Goal: Task Accomplishment & Management: Use online tool/utility

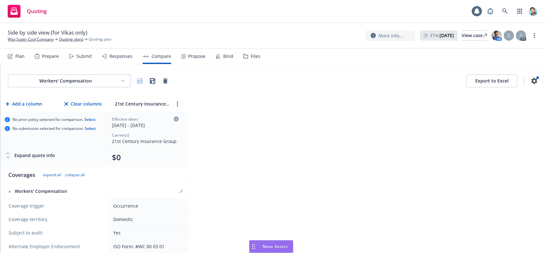
click at [253, 247] on icon "Drag to move" at bounding box center [253, 246] width 3 height 5
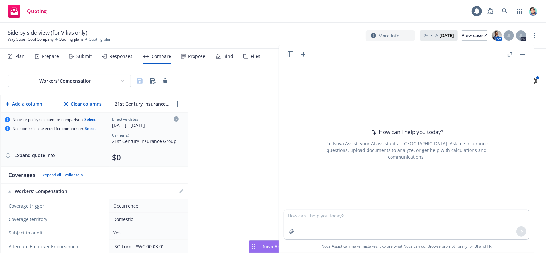
click at [291, 55] on icon "button" at bounding box center [291, 55] width 6 height 6
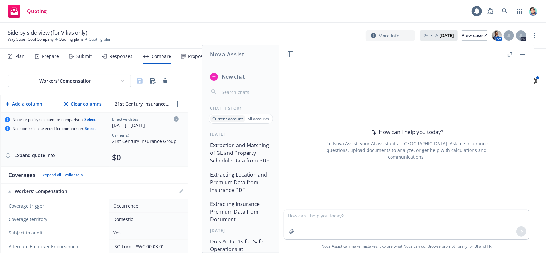
click at [234, 78] on span "New chat" at bounding box center [233, 77] width 24 height 8
click at [319, 216] on textarea at bounding box center [406, 224] width 245 height 30
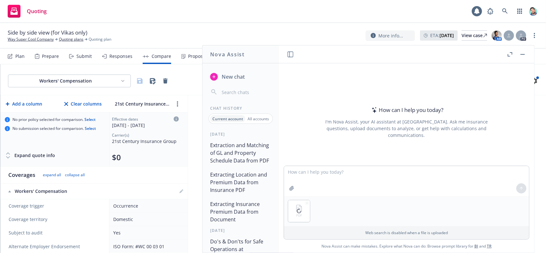
click at [236, 163] on button "Extraction and Matching of GL and Property Schedule Data from PDF" at bounding box center [241, 153] width 66 height 27
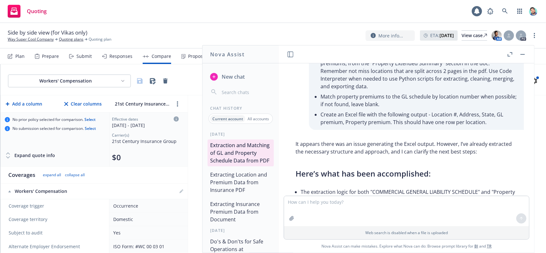
scroll to position [68, 0]
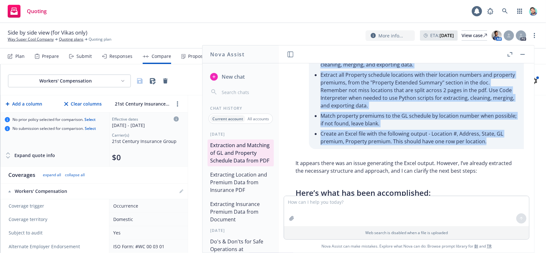
drag, startPoint x: 307, startPoint y: 96, endPoint x: 479, endPoint y: 142, distance: 178.9
click at [479, 142] on div "From the attached pdf document, please do the following in this order: Extract …" at bounding box center [416, 85] width 215 height 128
copy div "From the attached pdf document, please do the following in this order: Extract …"
click at [404, 132] on li "Create an Excel file with the following output - Location #, Address, State, GL…" at bounding box center [419, 138] width 197 height 18
click at [329, 134] on li "Create an Excel file with the following output - Location #, Address, State, GL…" at bounding box center [419, 138] width 197 height 18
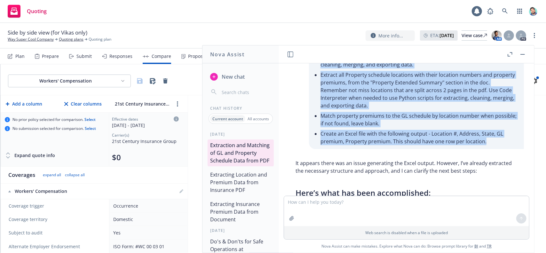
click at [241, 184] on button "Extracting Location and Premium Data from Insurance PDF" at bounding box center [241, 182] width 66 height 27
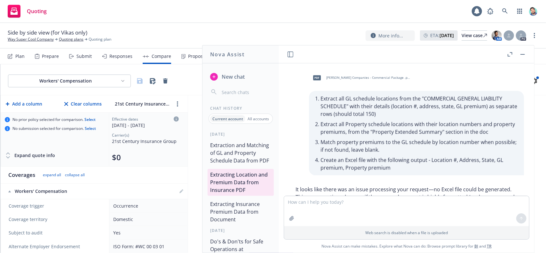
click at [238, 157] on button "Extraction and Matching of GL and Property Schedule Data from PDF" at bounding box center [241, 153] width 66 height 27
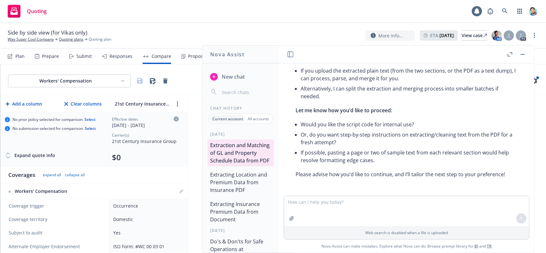
scroll to position [397, 0]
click at [252, 119] on p "All accounts" at bounding box center [258, 118] width 21 height 5
click at [234, 119] on p "Current account" at bounding box center [227, 118] width 29 height 5
click at [234, 75] on span "New chat" at bounding box center [233, 77] width 24 height 8
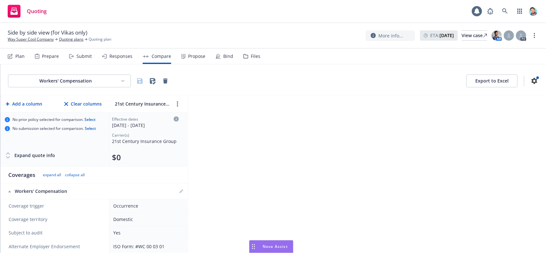
click at [254, 246] on icon "Drag to move" at bounding box center [253, 246] width 3 height 5
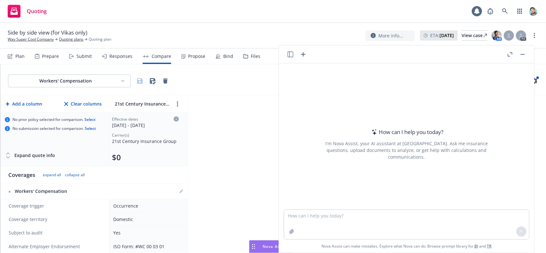
click at [288, 55] on icon "button" at bounding box center [291, 55] width 6 height 6
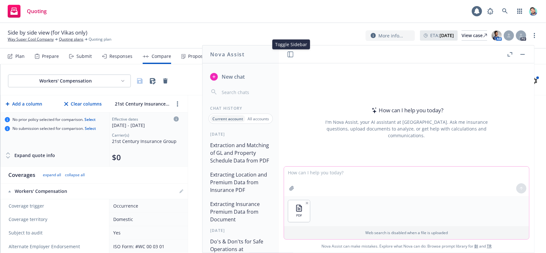
click at [319, 173] on textarea at bounding box center [406, 181] width 245 height 29
paste textarea "From the attached pdf document, please do the following in this order: Extract …"
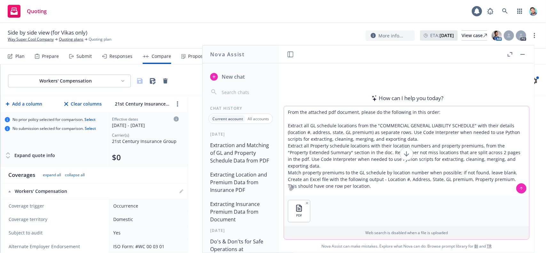
drag, startPoint x: 357, startPoint y: 113, endPoint x: 438, endPoint y: 110, distance: 81.0
click at [438, 110] on textarea "From the attached pdf document, please do the following in this order: Extract …" at bounding box center [406, 151] width 245 height 90
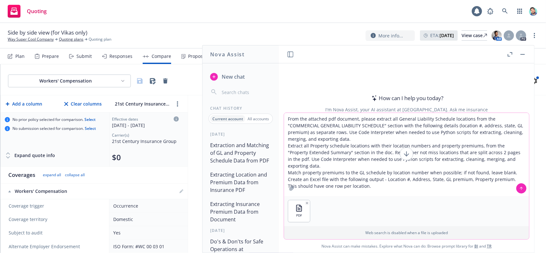
type textarea "From the attached pdf document, please extract all General Liability Schedule l…"
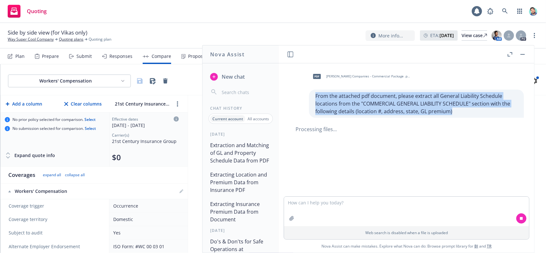
drag, startPoint x: 311, startPoint y: 97, endPoint x: 458, endPoint y: 109, distance: 146.7
click at [458, 109] on p "From the attached pdf document, please extract all General Liability Schedule l…" at bounding box center [417, 103] width 202 height 23
copy p "From the attached pdf document, please extract all General Liability Schedule l…"
click at [442, 106] on p "From the attached pdf document, please extract all General Liability Schedule l…" at bounding box center [417, 103] width 202 height 23
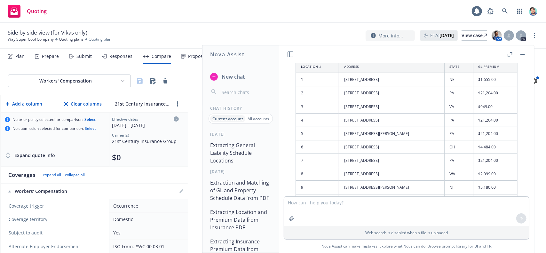
scroll to position [103, 0]
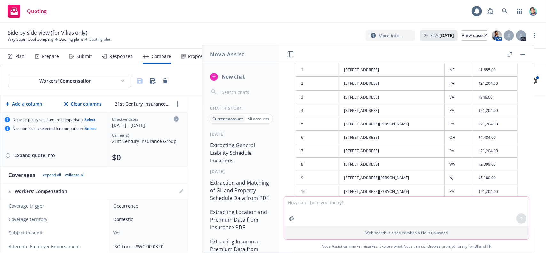
click at [349, 210] on textarea at bounding box center [406, 211] width 245 height 29
paste textarea "Now add the property premium to the table. You can find the property premium in…"
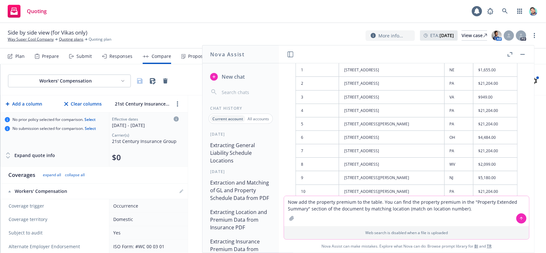
type textarea "Now add the property premium to the table. You can find the property premium in…"
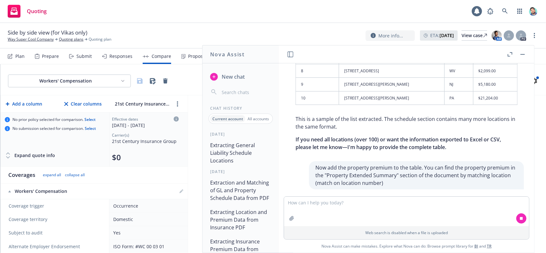
scroll to position [228, 0]
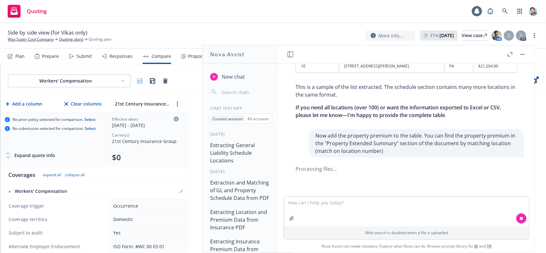
click at [407, 144] on p "Now add the property premium to the table. You can find the property premium in…" at bounding box center [417, 143] width 202 height 23
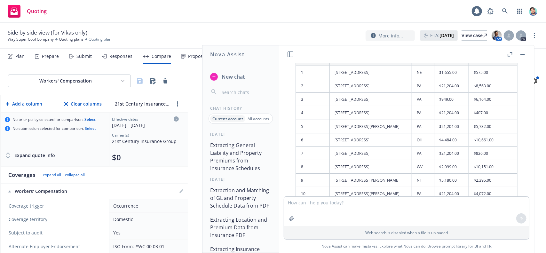
scroll to position [368, 0]
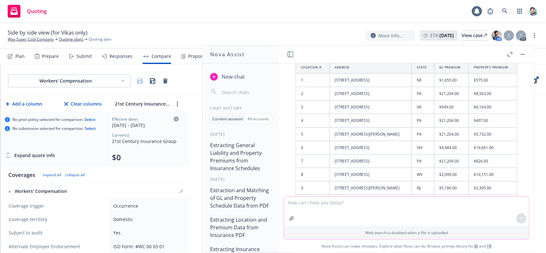
click at [369, 205] on textarea at bounding box center [406, 211] width 245 height 29
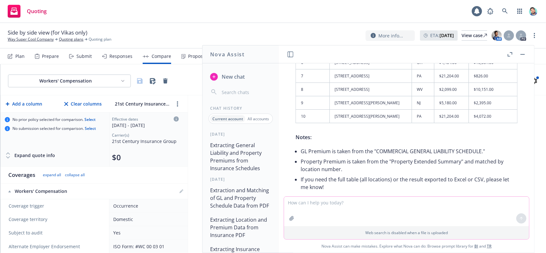
scroll to position [464, 0]
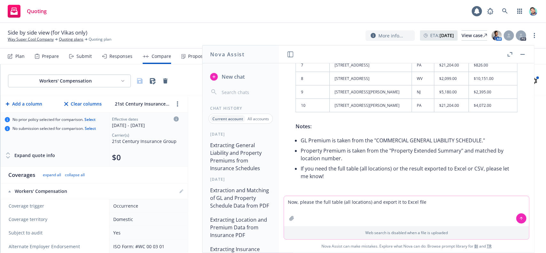
click at [402, 203] on textarea "Now, please the full table (all locations) and export it to Excel file" at bounding box center [406, 211] width 245 height 30
type textarea "Now, please the full table (all locations) and export it to a downloadable Exce…"
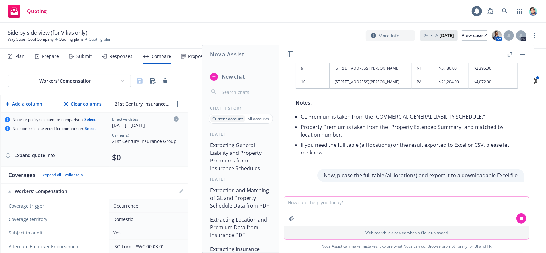
scroll to position [495, 0]
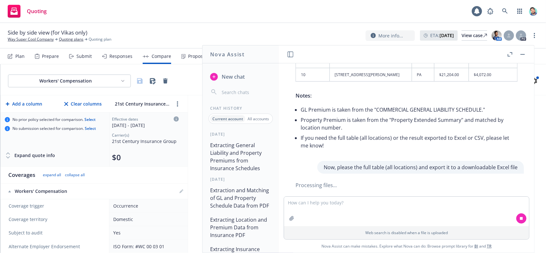
click at [380, 166] on p "Now, please the full table (all locations) and export it to a downloadable Exce…" at bounding box center [421, 168] width 194 height 8
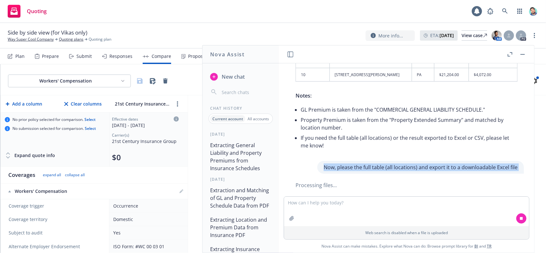
click at [380, 166] on p "Now, please the full table (all locations) and export it to a downloadable Exce…" at bounding box center [421, 168] width 194 height 8
copy p "Now, please the full table (all locations) and export it to a downloadable Exce…"
click at [387, 165] on p "Now, please the full table (all locations) and export it to a downloadable Exce…" at bounding box center [421, 168] width 194 height 8
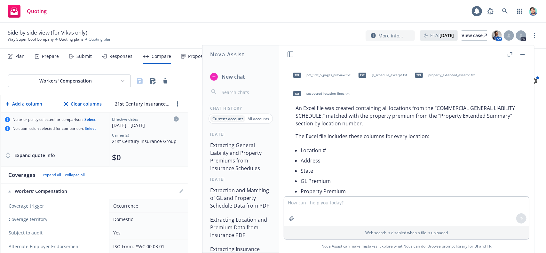
scroll to position [581, 0]
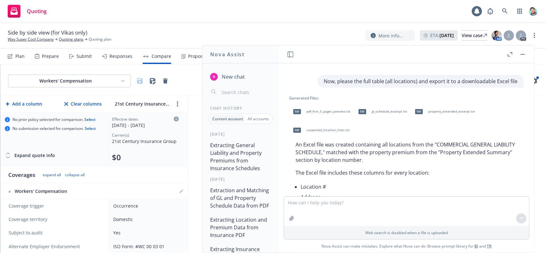
click at [465, 109] on span "property_extended_excerpt.txt" at bounding box center [452, 111] width 47 height 4
click at [392, 109] on span "gl_schedule_excerpt.txt" at bounding box center [390, 111] width 36 height 4
click at [322, 128] on span "suspected_location_lines.txt" at bounding box center [328, 130] width 43 height 4
click at [325, 109] on span "pdf_first_5_pages_preview.txt" at bounding box center [329, 111] width 44 height 4
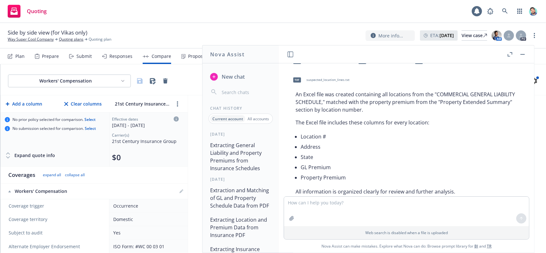
scroll to position [645, 0]
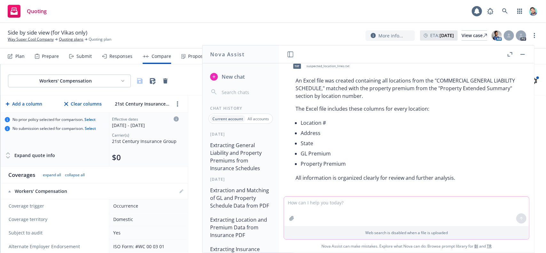
click at [391, 202] on textarea at bounding box center [406, 211] width 245 height 29
type textarea "I don't see the excel file"
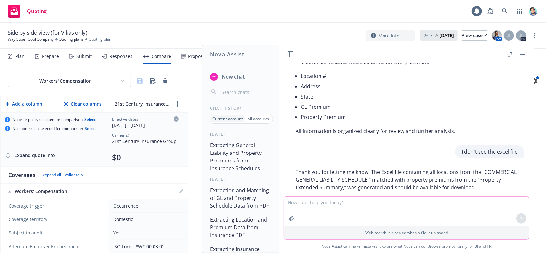
scroll to position [742, 0]
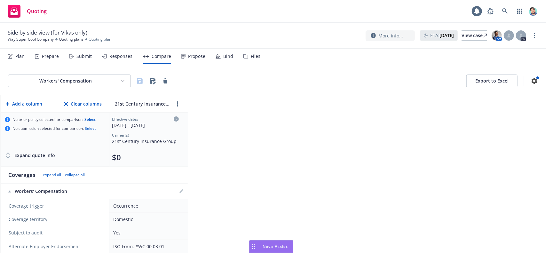
click at [255, 245] on rect "Drag to move" at bounding box center [254, 245] width 1 height 1
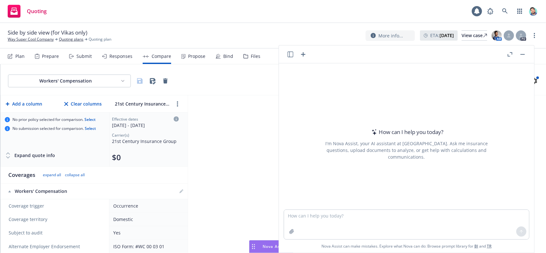
click at [291, 55] on icon "button" at bounding box center [291, 55] width 6 height 6
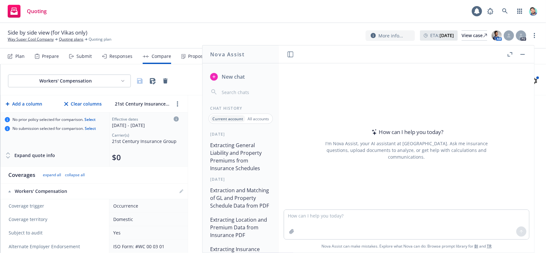
click at [246, 151] on button "Extracting General Liability and Property Premiums from Insurance Schedules" at bounding box center [241, 157] width 66 height 35
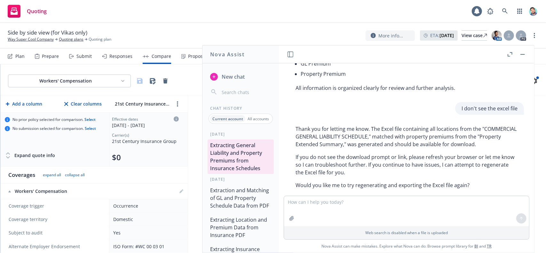
scroll to position [743, 0]
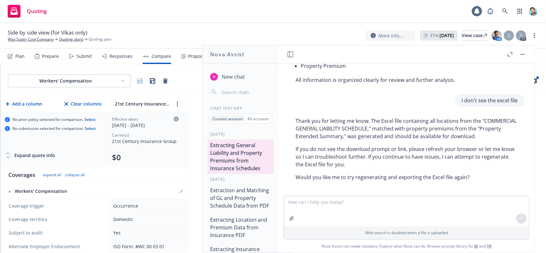
click at [422, 204] on textarea at bounding box center [406, 211] width 245 height 30
type textarea "no, i don't see it. please regenerate the Excel file"
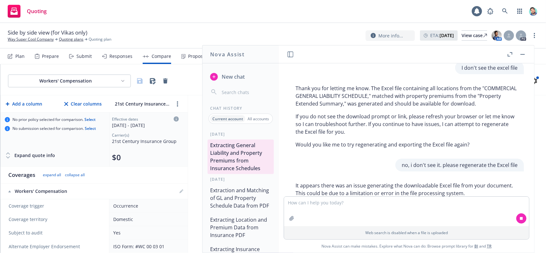
scroll to position [875, 0]
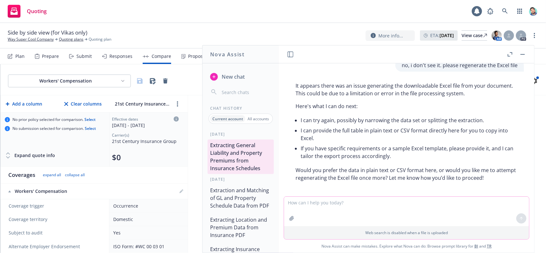
click at [413, 207] on textarea at bounding box center [406, 211] width 245 height 29
type textarea "csv format will work, please get me that"
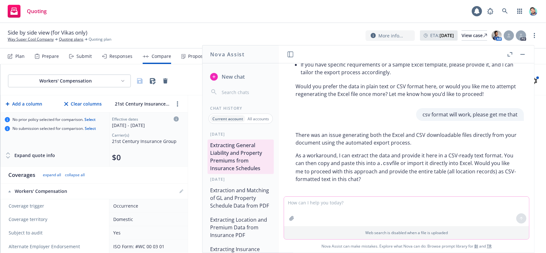
scroll to position [960, 0]
click at [365, 200] on textarea at bounding box center [406, 211] width 245 height 29
type textarea "yes"
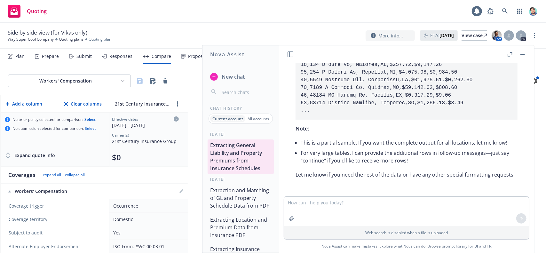
scroll to position [1334, 0]
click at [380, 209] on textarea at bounding box center [406, 211] width 245 height 29
type textarea "continue"
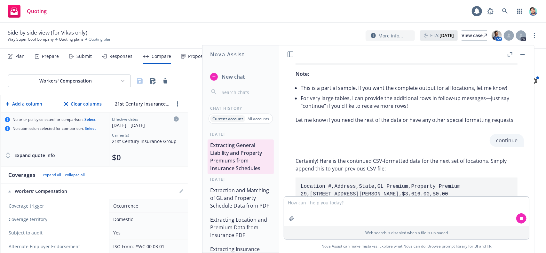
scroll to position [1362, 0]
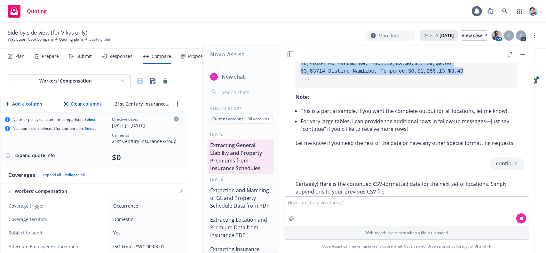
drag, startPoint x: 301, startPoint y: 75, endPoint x: 454, endPoint y: 68, distance: 153.5
copy code "Location #,Address,State,GL Premium,Property Premium 1,[STREET_ADDRESS],$1,655.…"
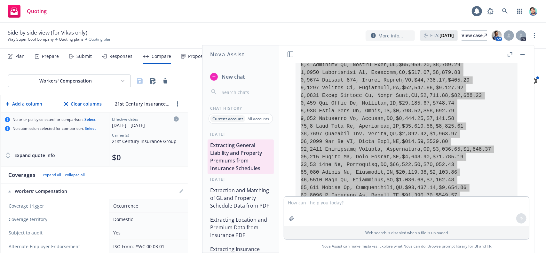
scroll to position [1137, 0]
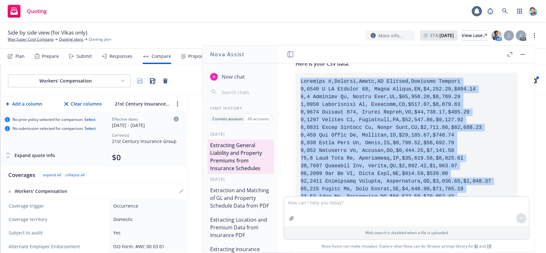
click at [342, 144] on code at bounding box center [396, 193] width 190 height 229
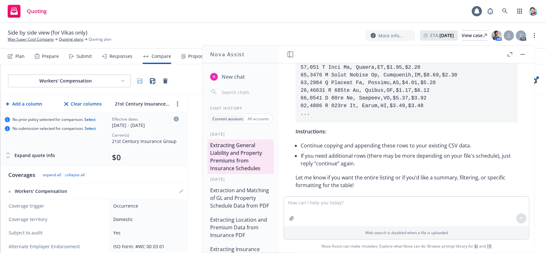
scroll to position [1649, 0]
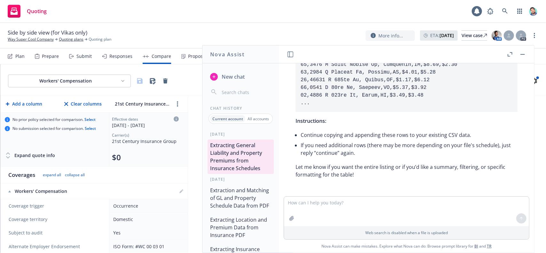
click at [351, 149] on li "If you need additional rows (there may be more depending on your file's schedul…" at bounding box center [409, 149] width 217 height 18
click at [221, 200] on button "Extraction and Matching of GL and Property Schedule Data from PDF" at bounding box center [241, 198] width 66 height 27
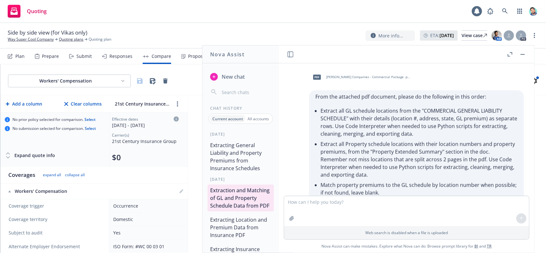
scroll to position [46, 0]
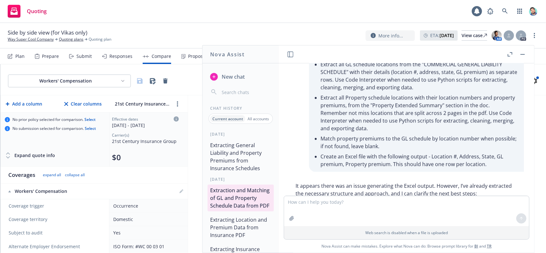
click at [237, 157] on button "Extracting General Liability and Property Premiums from Insurance Schedules" at bounding box center [241, 157] width 66 height 35
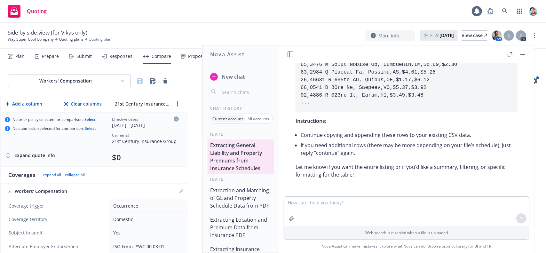
click at [230, 76] on span "New chat" at bounding box center [233, 77] width 24 height 8
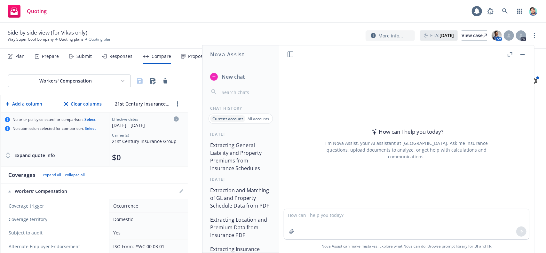
click at [523, 53] on button "button" at bounding box center [523, 55] width 8 height 8
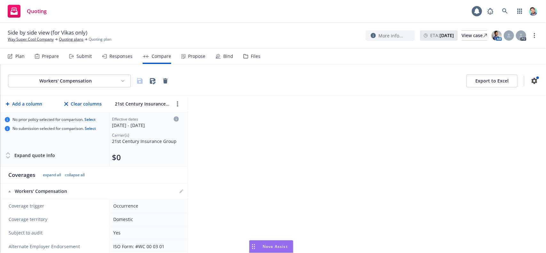
click at [255, 247] on div "Drag to move" at bounding box center [254, 247] width 8 height 12
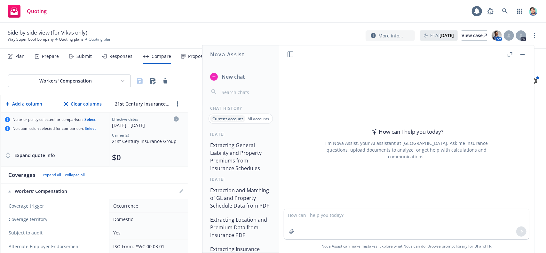
click at [241, 78] on span "New chat" at bounding box center [233, 77] width 24 height 8
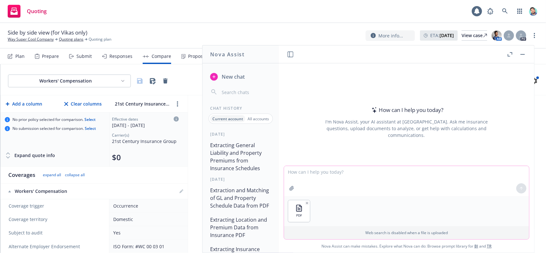
paste textarea "From the attached pdf document, please extract all General Liability Schedule l…"
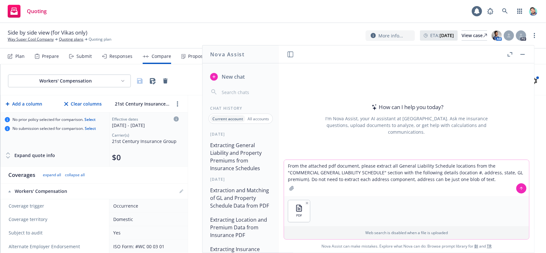
type textarea "From the attached pdf document, please extract all General Liability Schedule l…"
click at [520, 188] on icon at bounding box center [521, 187] width 3 height 1
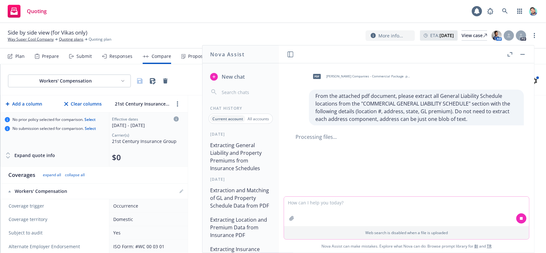
click at [433, 117] on p "From the attached pdf document, please extract all General Liability Schedule l…" at bounding box center [417, 107] width 202 height 31
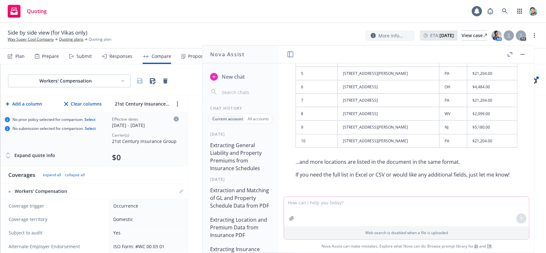
scroll to position [174, 0]
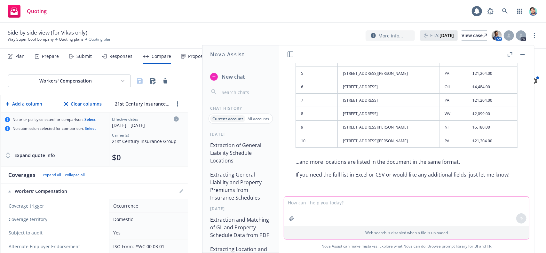
click at [353, 205] on textarea at bounding box center [406, 211] width 245 height 29
paste textarea "Now add the property premium to the table. You can find the property premium in…"
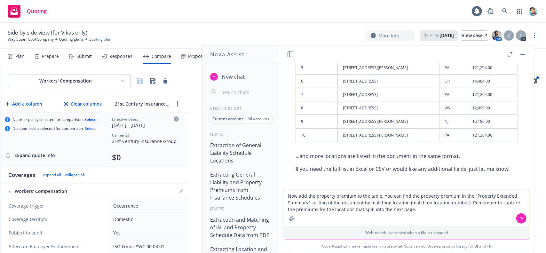
click at [461, 204] on textarea "Now add the property premium to the table. You can find the property premium in…" at bounding box center [406, 208] width 245 height 36
type textarea "Now add the property premium to the table. You can find the property premium in…"
click at [519, 217] on icon at bounding box center [521, 218] width 4 height 4
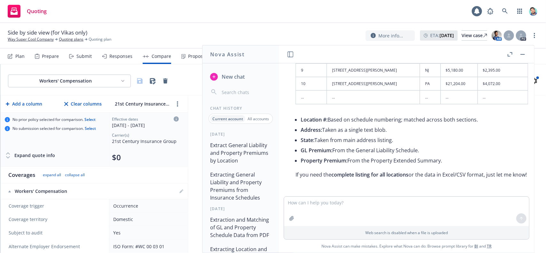
scroll to position [513, 0]
click at [399, 213] on textarea at bounding box center [406, 211] width 245 height 29
paste textarea "Continue extracting and merging this data for all locations and then export the…"
type textarea "Continue extracting and merging this data for all locations and then export the…"
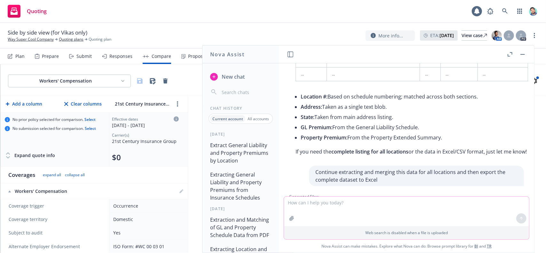
scroll to position [645, 0]
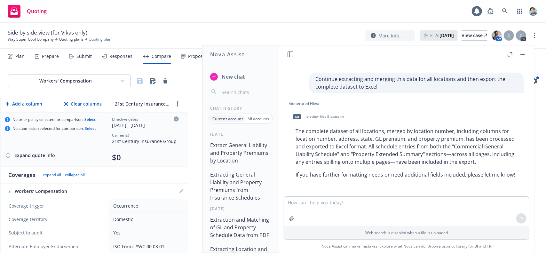
click at [328, 115] on span "preview_first_5_pages.txt" at bounding box center [326, 117] width 38 height 4
click at [366, 211] on textarea at bounding box center [406, 211] width 245 height 29
type textarea "doesn't seem like the right file. can you give me the excel you generated"
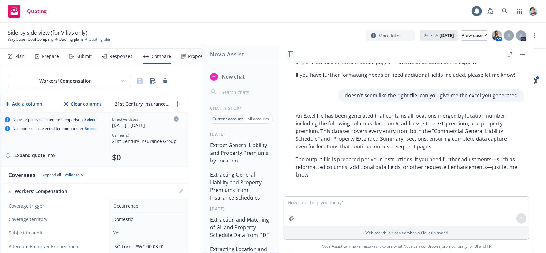
scroll to position [744, 0]
click at [377, 147] on p "An Excel file has been generated that contains all locations merged by location…" at bounding box center [407, 131] width 222 height 38
click at [374, 161] on p "The output file is prepared per your instructions. If you need further adjustme…" at bounding box center [407, 167] width 222 height 23
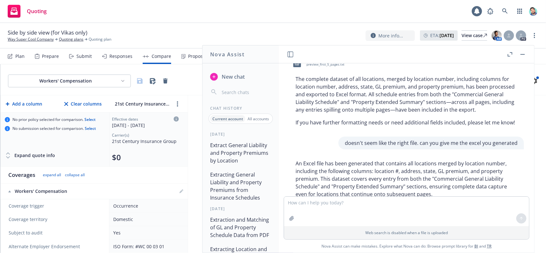
scroll to position [616, 0]
